Goal: Information Seeking & Learning: Learn about a topic

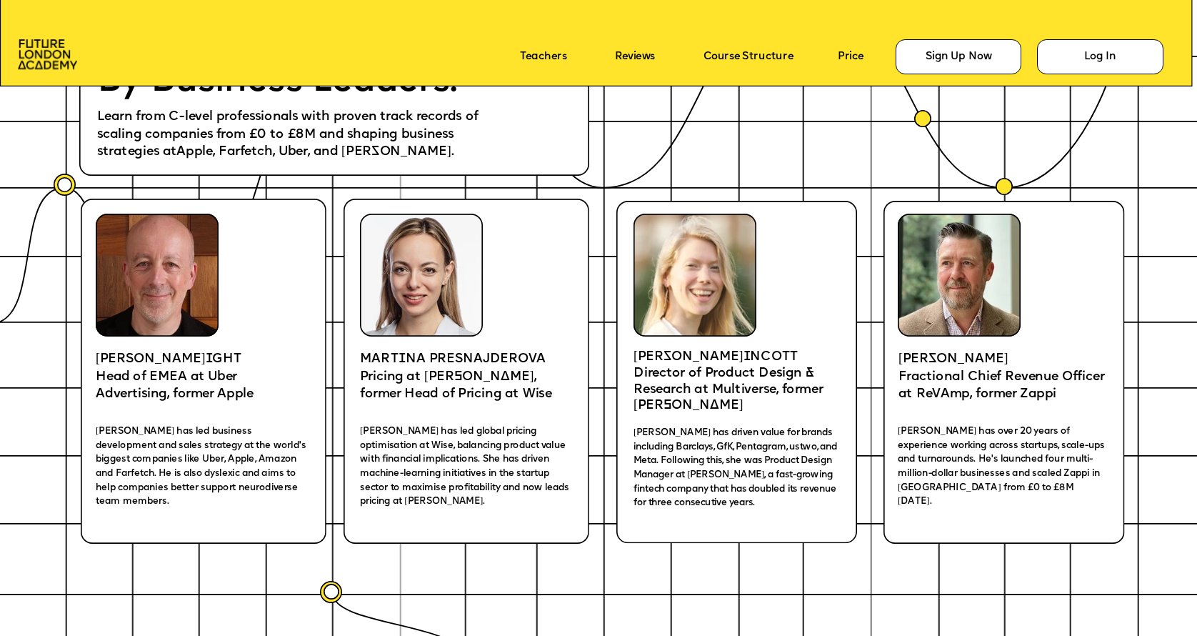
scroll to position [2566, 0]
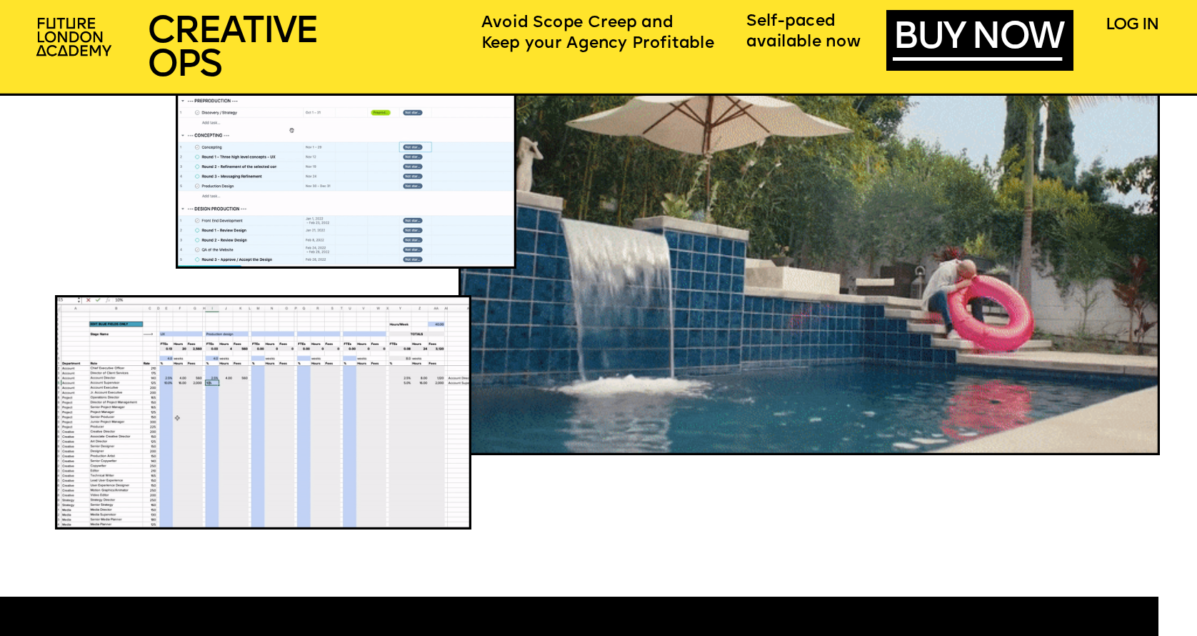
scroll to position [1322, 0]
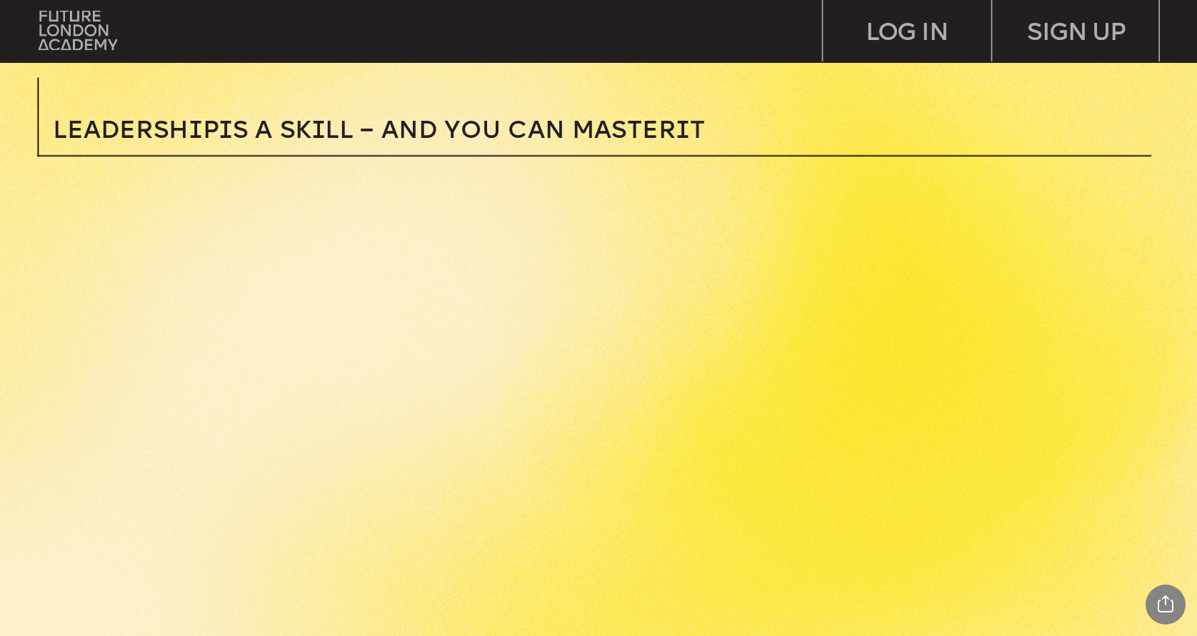
scroll to position [554, 0]
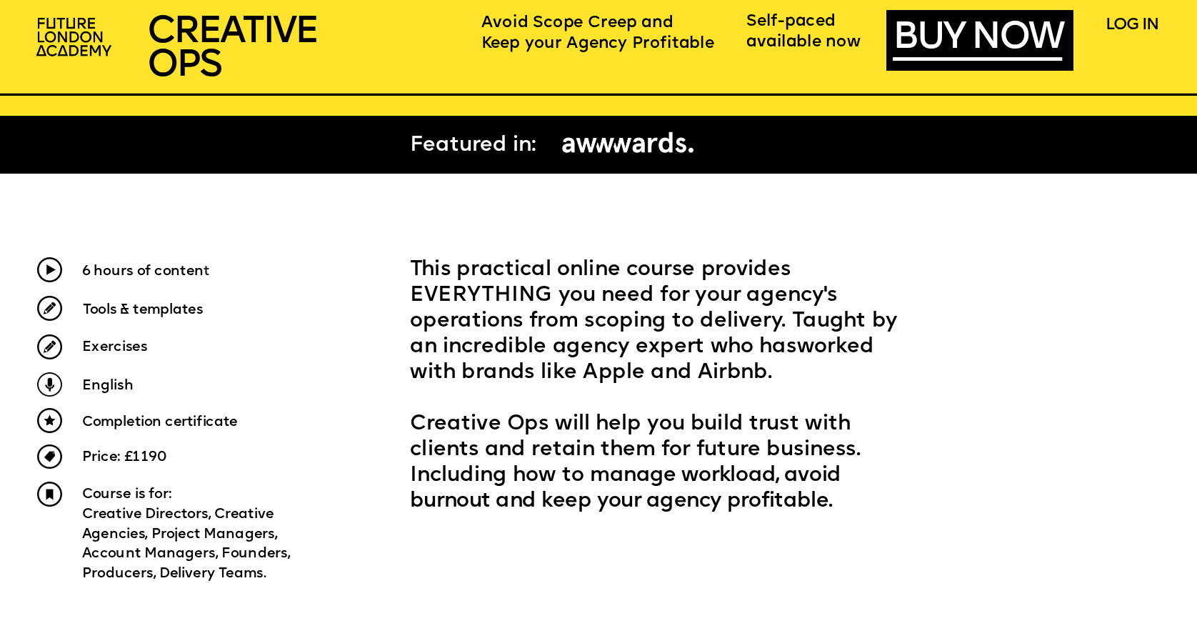
scroll to position [562, 0]
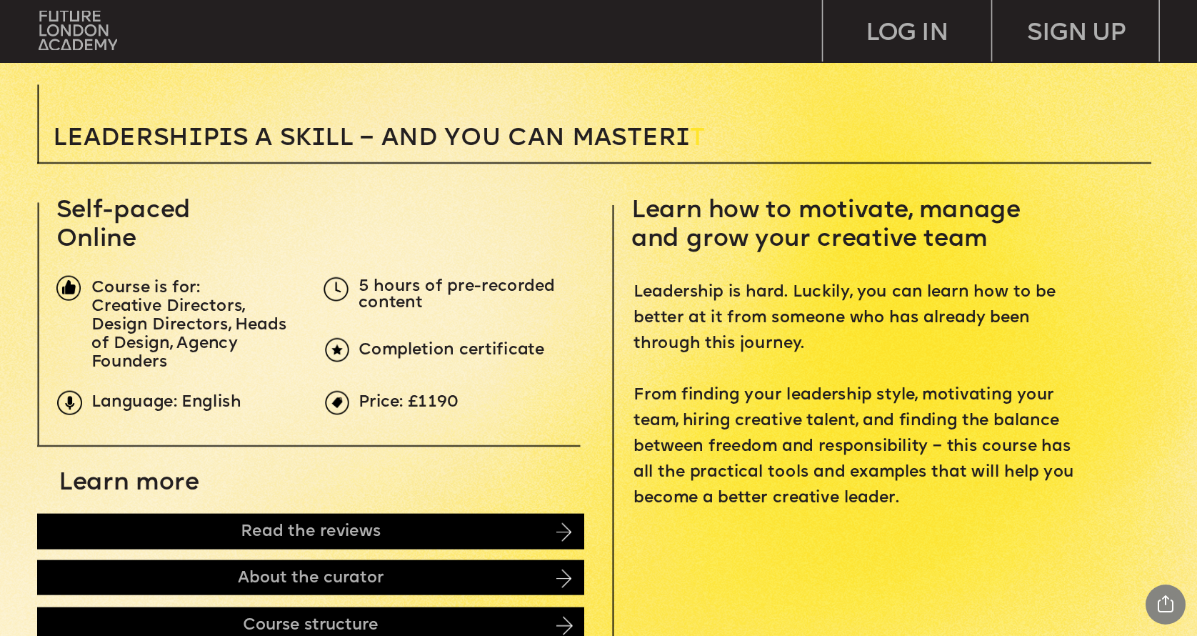
scroll to position [483, 0]
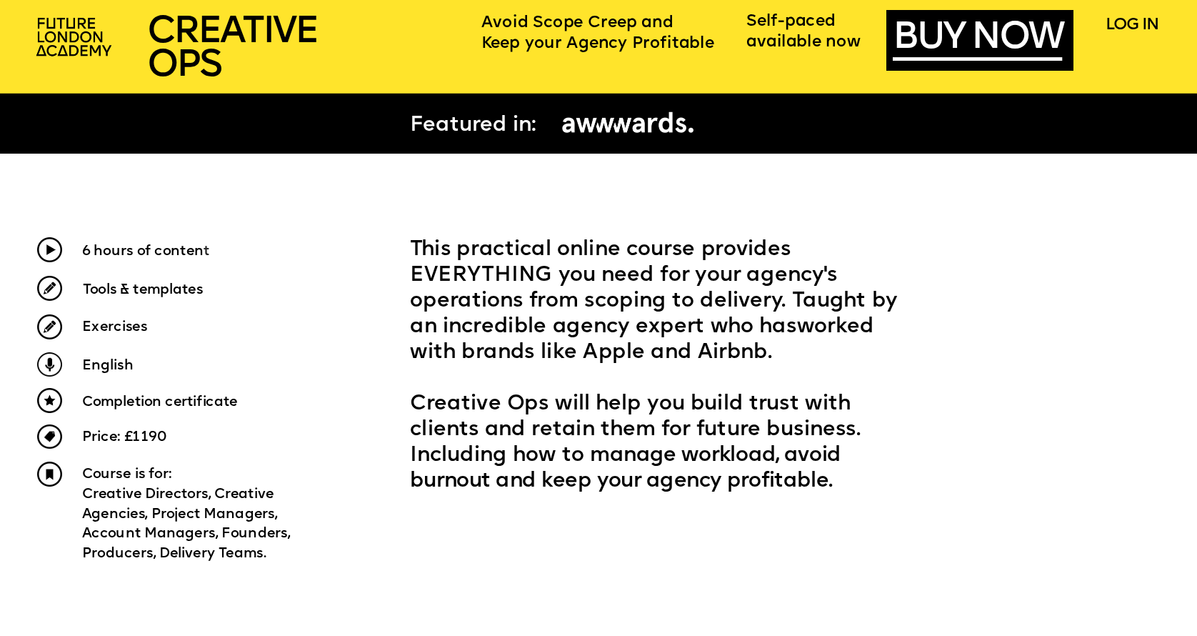
scroll to position [606, 0]
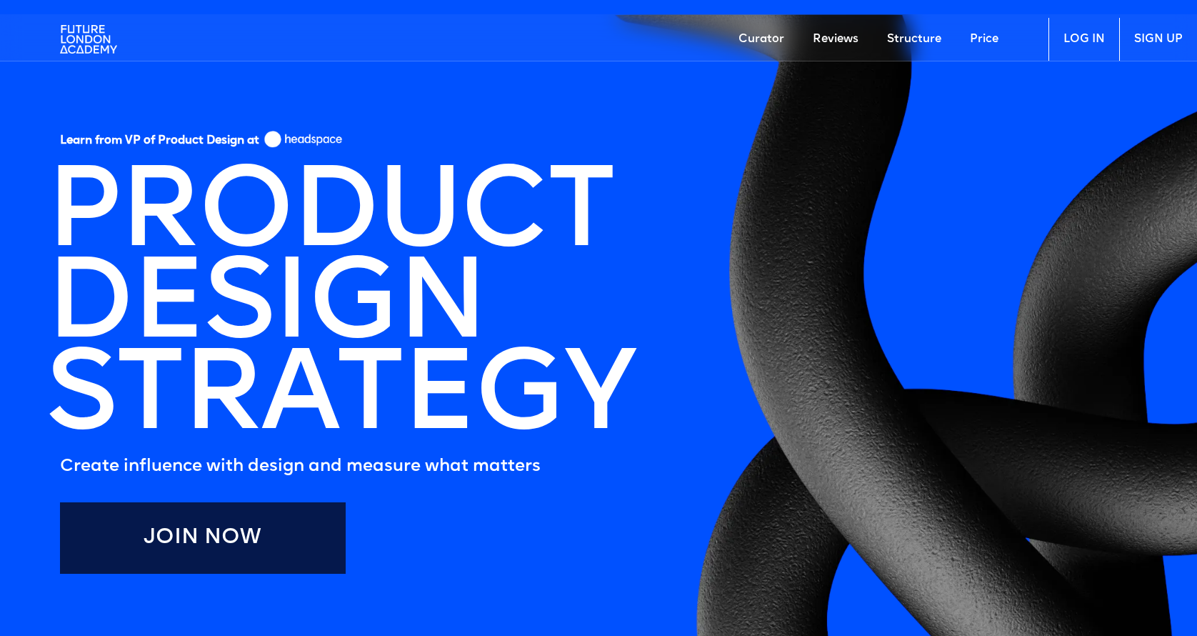
scroll to position [1, 0]
